Goal: Task Accomplishment & Management: Use online tool/utility

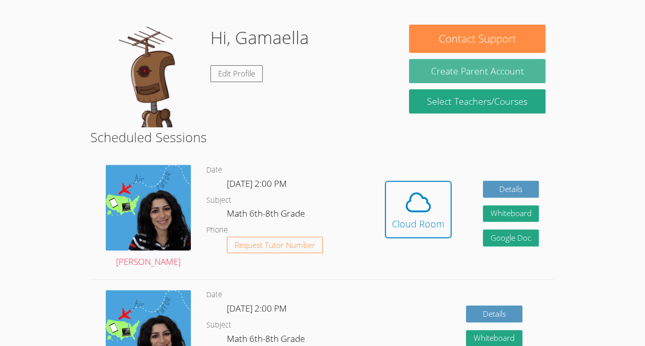
scroll to position [143, 0]
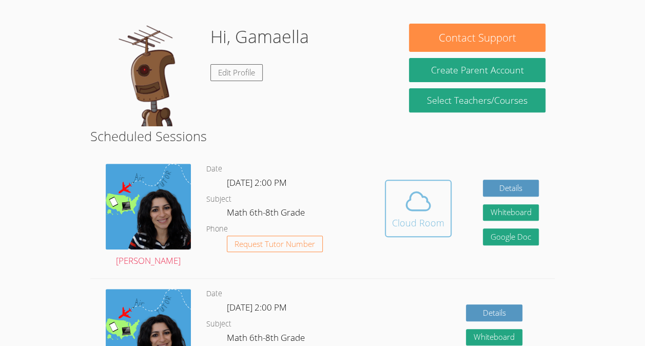
click at [412, 210] on icon at bounding box center [418, 201] width 24 height 18
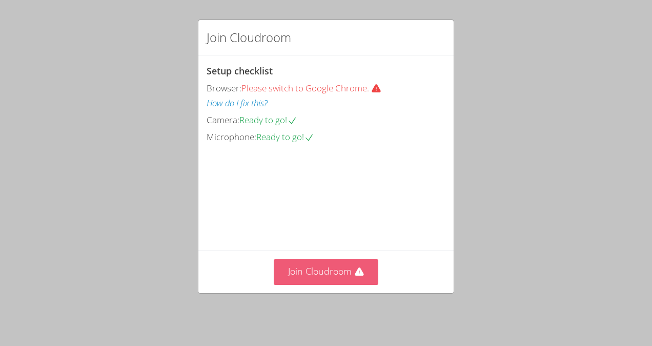
click at [319, 278] on button "Join Cloudroom" at bounding box center [326, 271] width 105 height 25
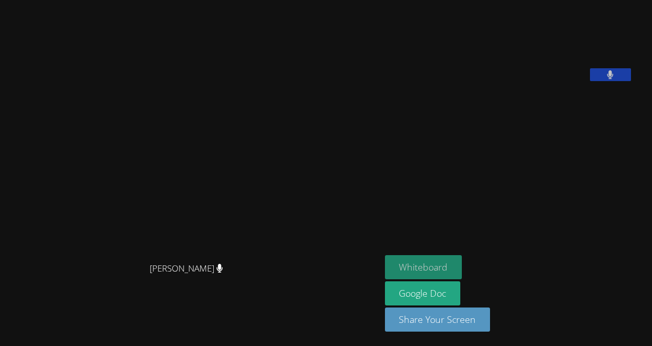
click at [438, 269] on button "Whiteboard" at bounding box center [423, 267] width 77 height 24
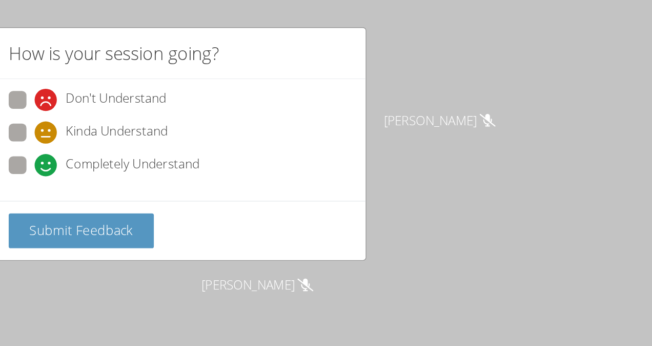
click at [225, 123] on span at bounding box center [225, 123] width 0 height 0
click at [225, 114] on input "Completely Understand" at bounding box center [229, 113] width 9 height 9
radio input "true"
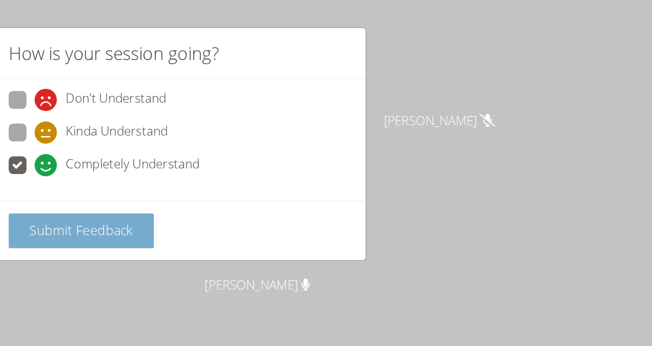
click at [271, 157] on span "Submit Feedback" at bounding box center [257, 159] width 72 height 12
